Goal: Task Accomplishment & Management: Manage account settings

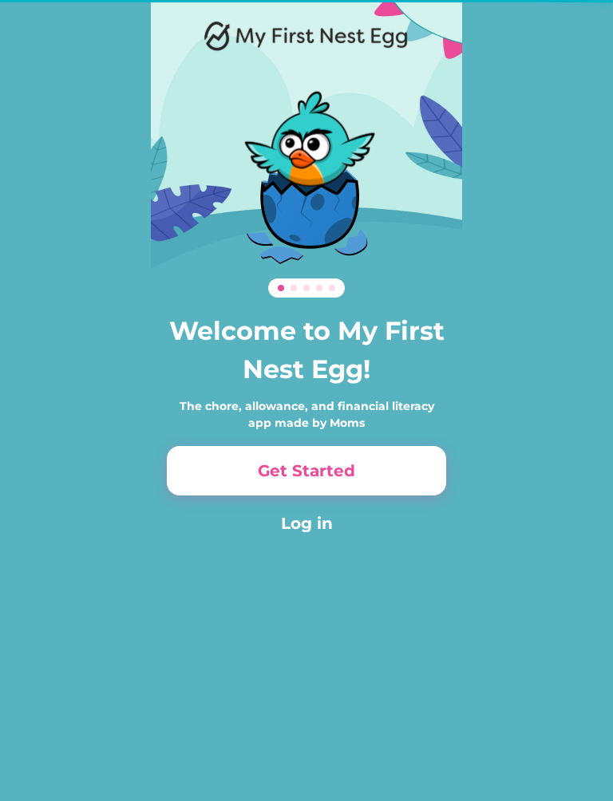
click at [311, 534] on button "Log in" at bounding box center [306, 523] width 279 height 24
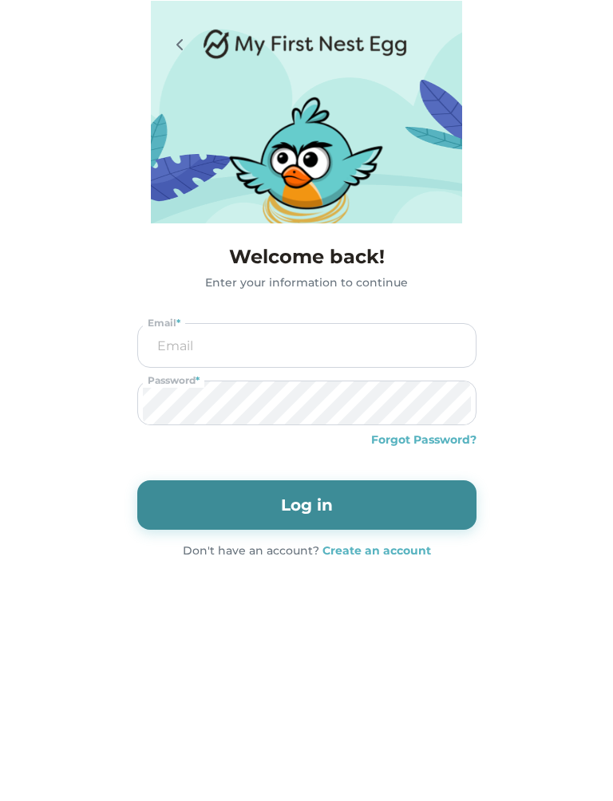
click at [369, 341] on input "email" at bounding box center [307, 345] width 328 height 43
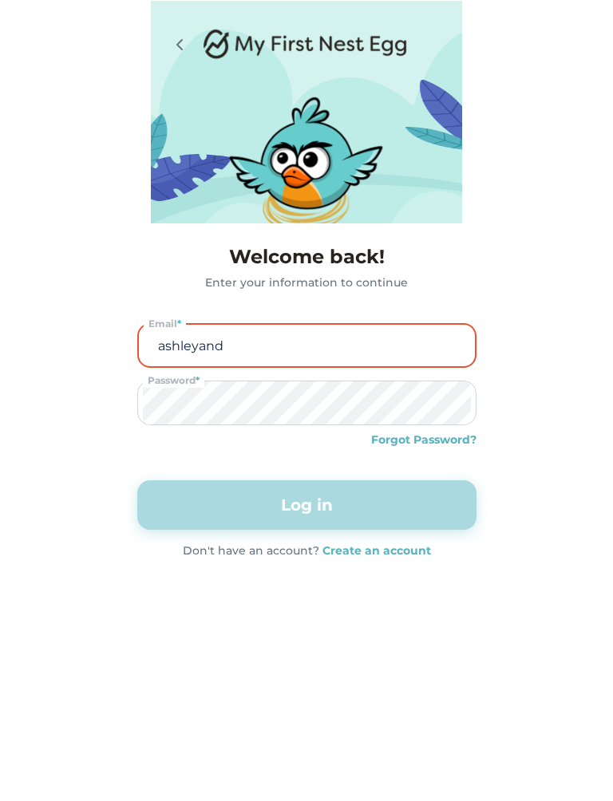
click at [311, 353] on input "ashleyand" at bounding box center [307, 345] width 326 height 41
click at [321, 345] on input "[EMAIL_ADDRESS][DOMAIN_NAME]" at bounding box center [307, 345] width 326 height 41
type input "[EMAIL_ADDRESS][DOMAIN_NAME]"
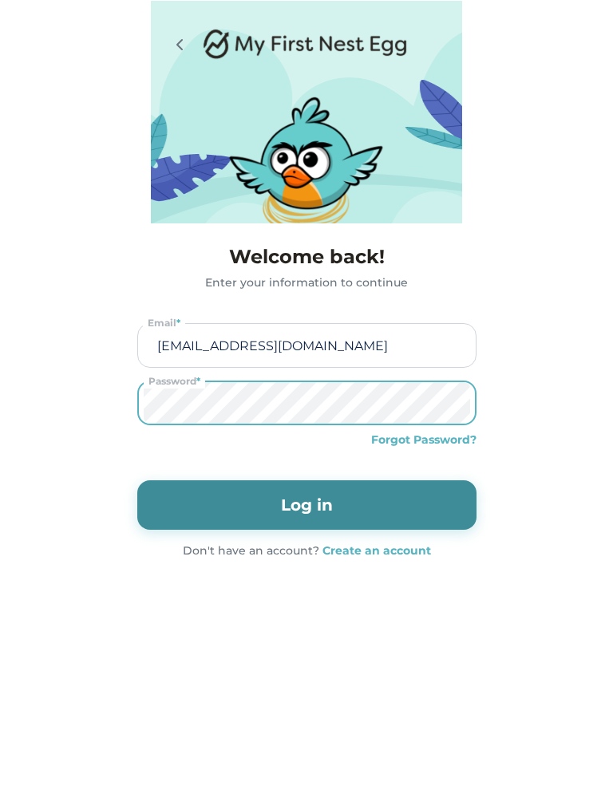
click at [359, 508] on button "Log in" at bounding box center [306, 504] width 339 height 49
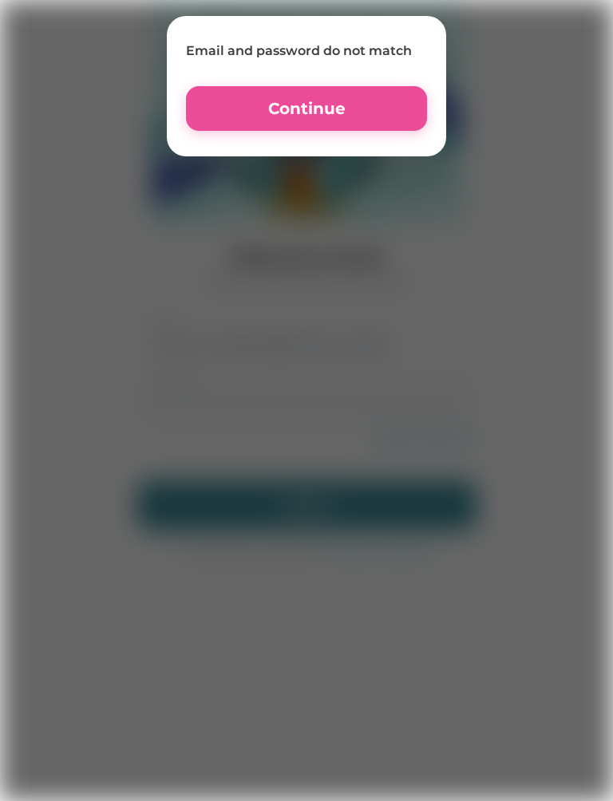
click at [391, 97] on button "Continue" at bounding box center [306, 108] width 241 height 45
click at [376, 129] on button "Continue" at bounding box center [306, 108] width 241 height 45
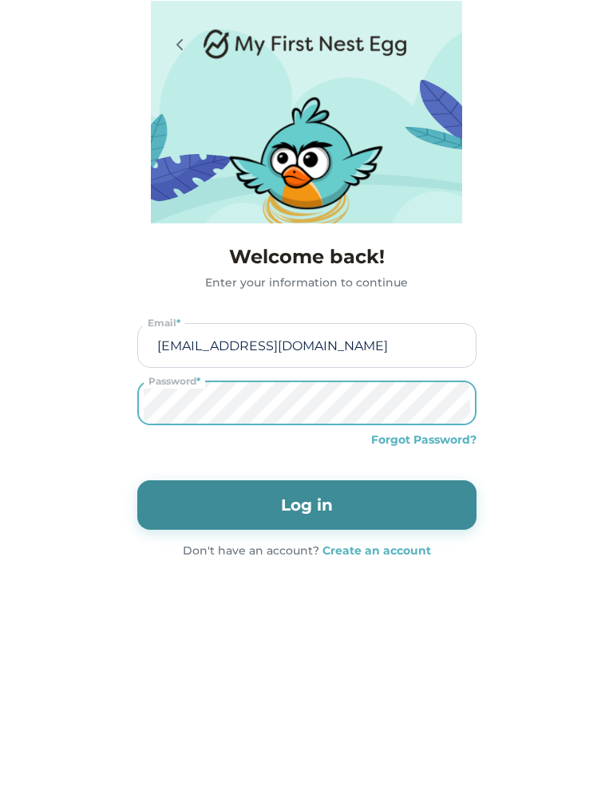
click at [397, 511] on button "Log in" at bounding box center [306, 504] width 339 height 49
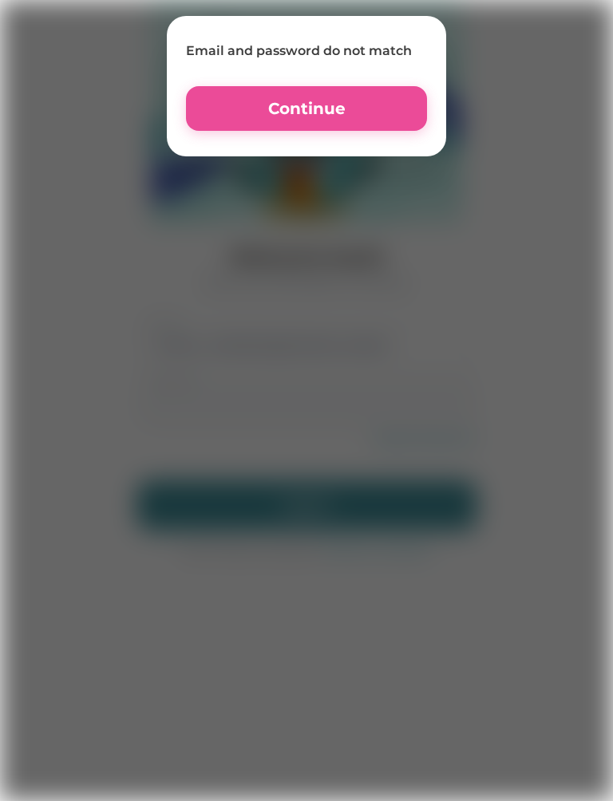
click at [234, 114] on button "Continue" at bounding box center [306, 108] width 241 height 45
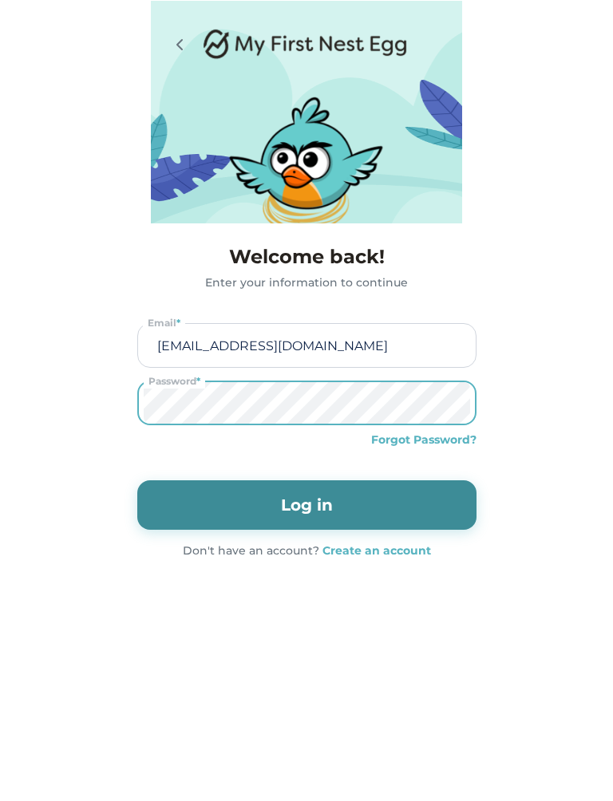
click at [392, 501] on button "Log in" at bounding box center [306, 504] width 339 height 49
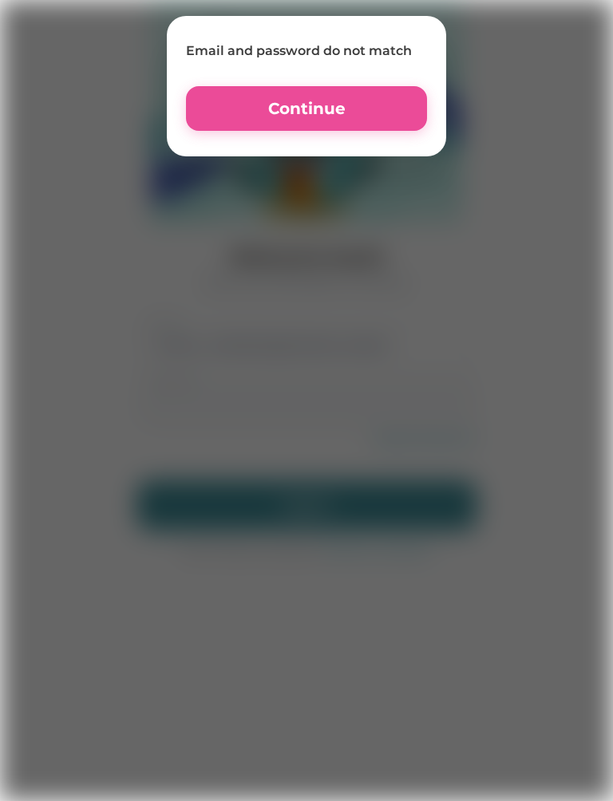
click at [354, 101] on button "Continue" at bounding box center [306, 108] width 241 height 45
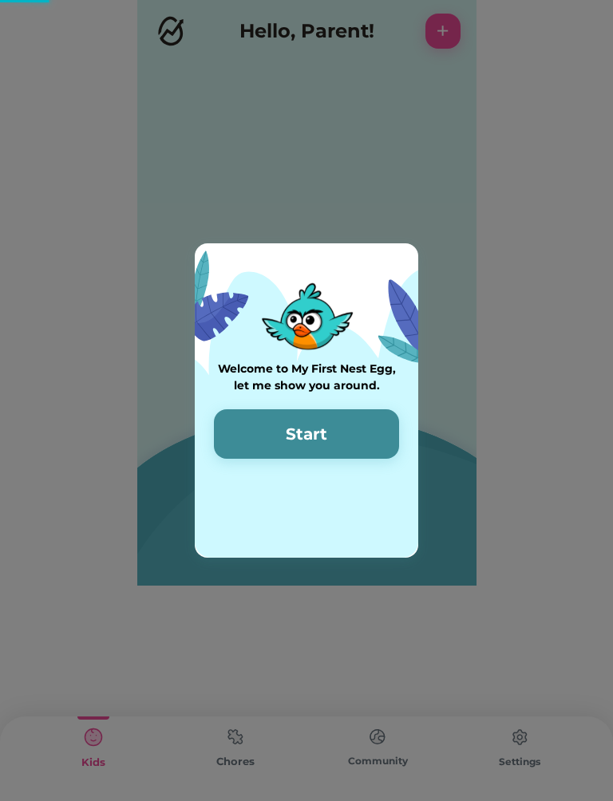
click at [417, 504] on img at bounding box center [306, 400] width 223 height 314
